Goal: Information Seeking & Learning: Learn about a topic

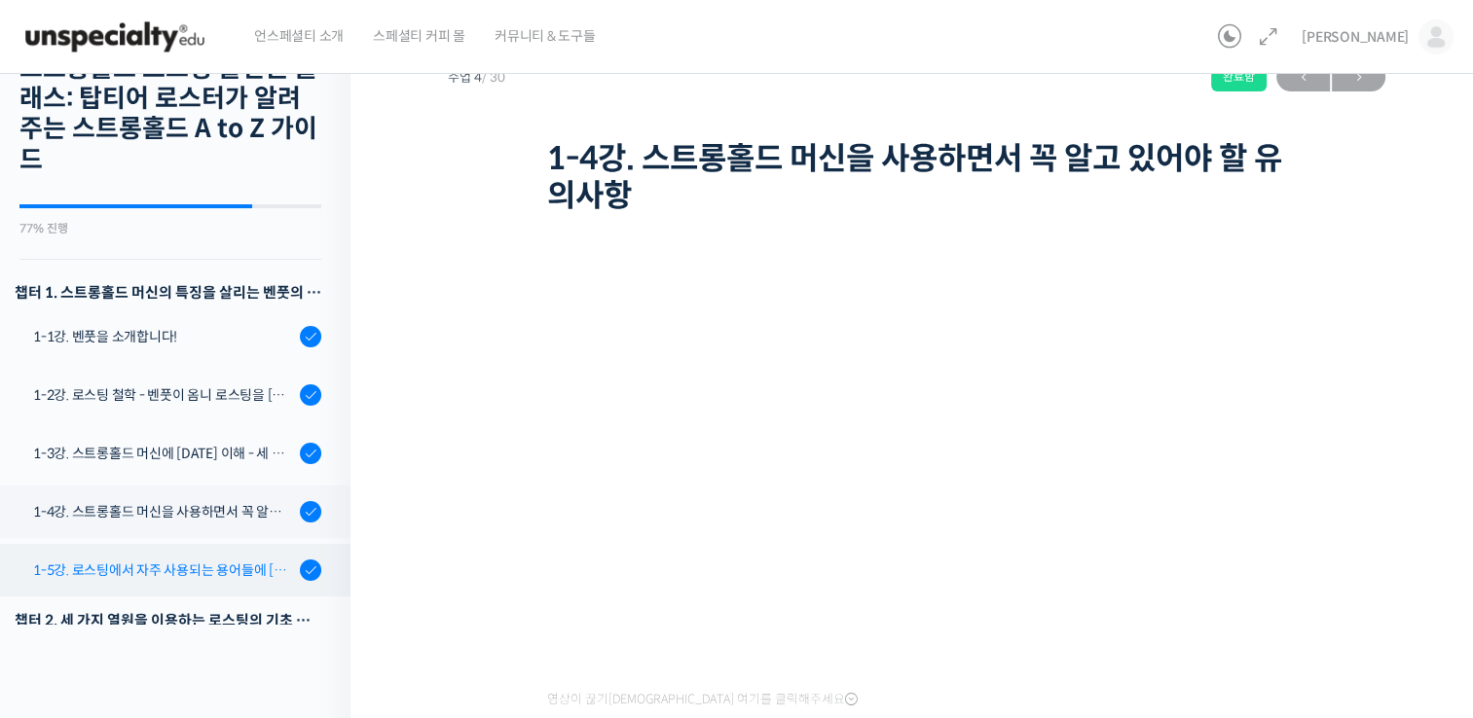
click at [227, 584] on link "1-5강. 로스팅에서 자주 사용되는 용어들에 [DATE] 이해" at bounding box center [170, 570] width 360 height 53
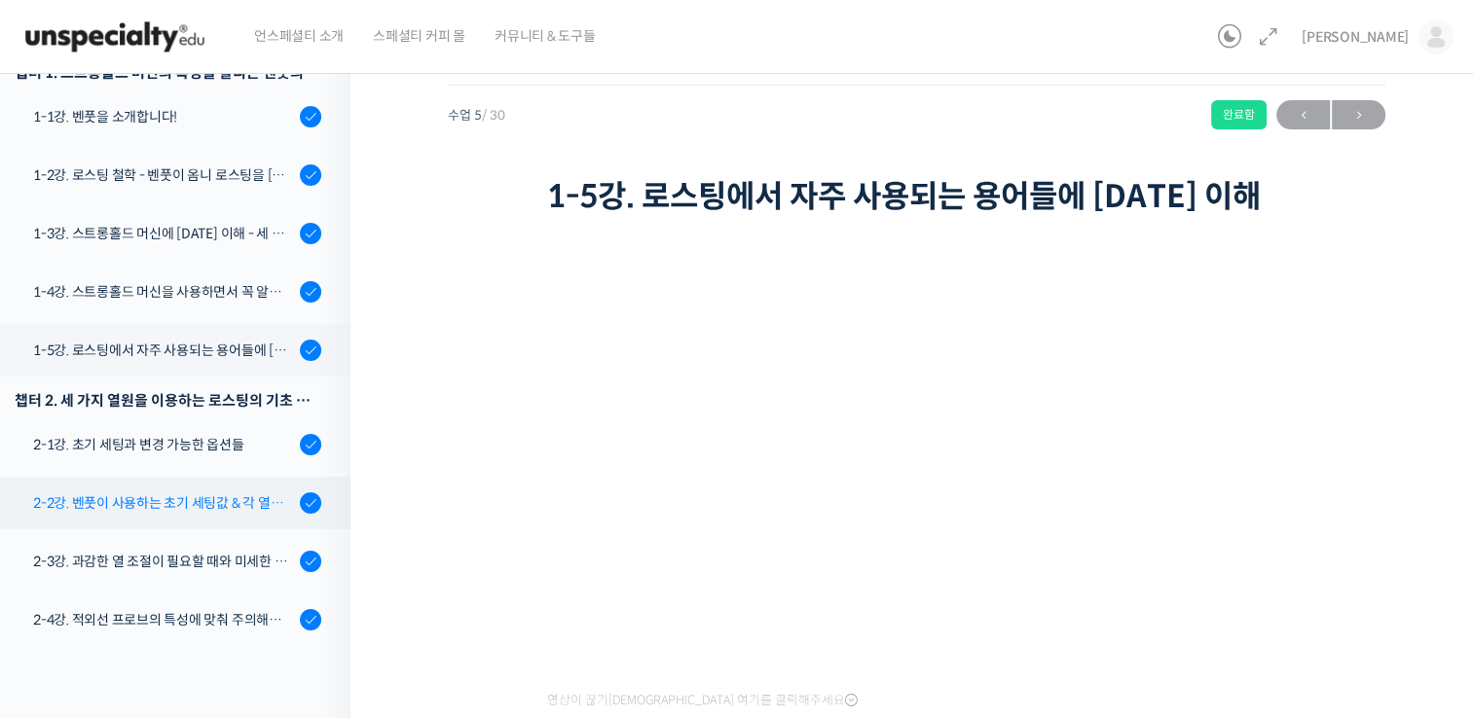
scroll to position [292, 0]
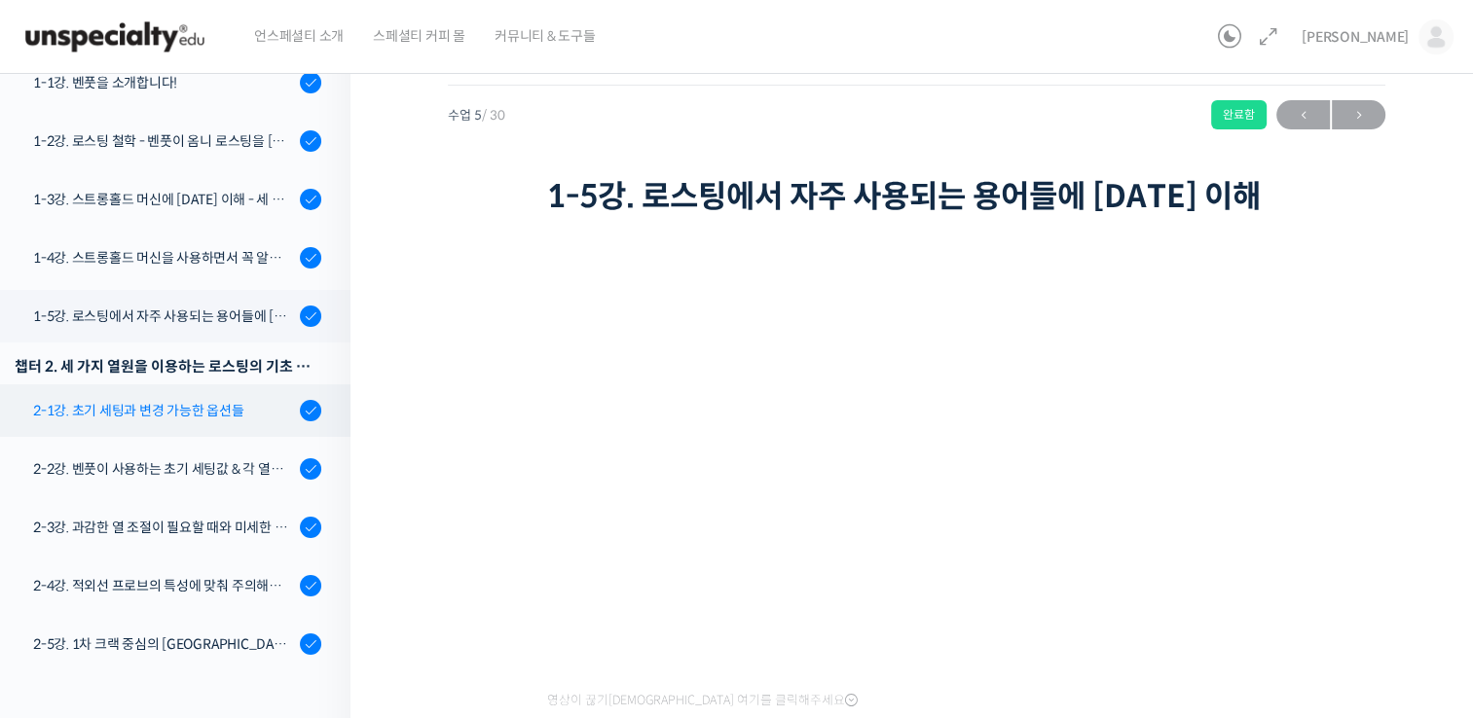
click at [190, 419] on div "2-1강. 초기 세팅과 변경 가능한 옵션들" at bounding box center [163, 410] width 261 height 21
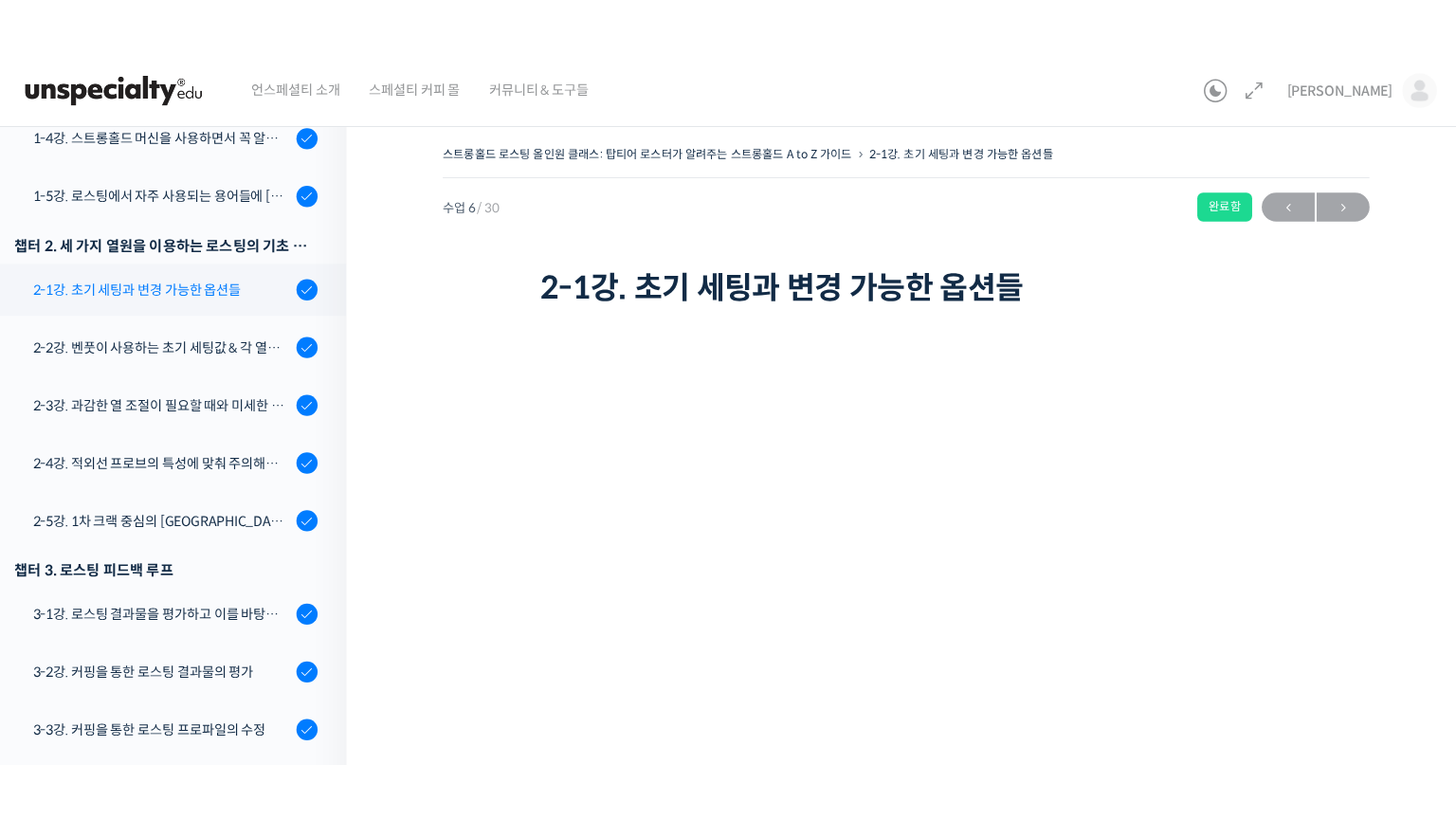
scroll to position [305, 0]
